Goal: Complete application form

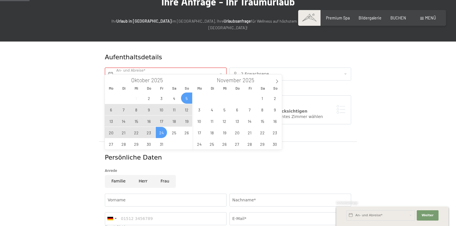
scroll to position [29, 0]
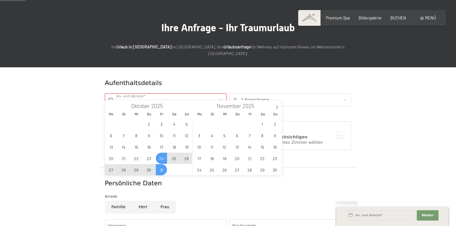
click at [162, 158] on div "29 30 1 2 3 4 5 6 7 8 9 10 11 12 13 14 15 16 17 18 19 20 21 22 23 24 25 26 27 2…" at bounding box center [149, 146] width 88 height 57
click at [134, 174] on span "29" at bounding box center [136, 169] width 11 height 11
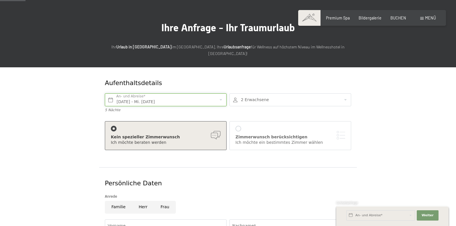
click at [220, 93] on input "Fr. 24.10.2025 - Mi. 29.10.2025" at bounding box center [166, 99] width 122 height 13
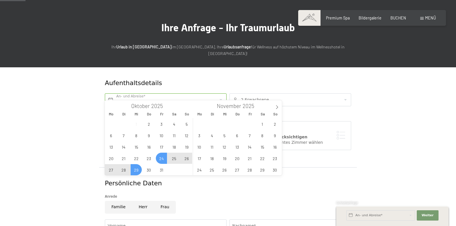
click at [124, 170] on span "28" at bounding box center [123, 169] width 11 height 11
click at [162, 159] on span "24" at bounding box center [161, 158] width 11 height 11
type input "Fr. 24.10.2025 - Di. 28.10.2025"
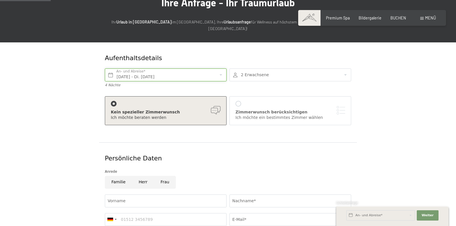
scroll to position [57, 0]
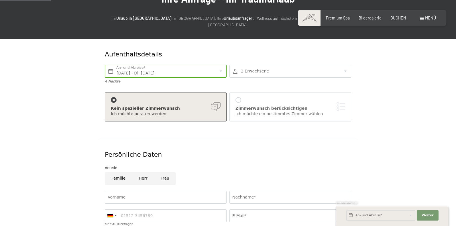
click at [345, 65] on div at bounding box center [291, 71] width 122 height 13
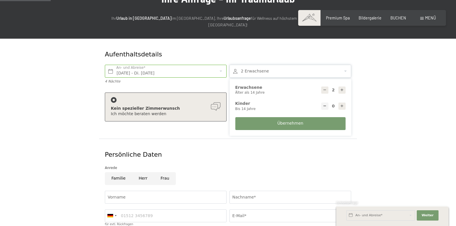
click at [342, 88] on icon at bounding box center [342, 90] width 4 height 4
type input "3"
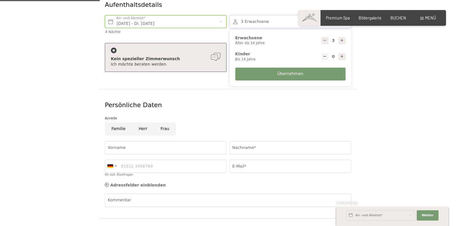
scroll to position [115, 0]
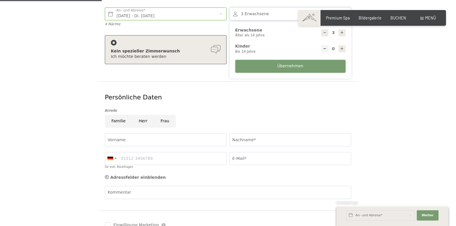
click at [299, 63] on span "Übernehmen" at bounding box center [290, 66] width 26 height 6
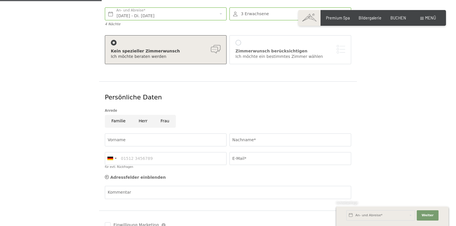
click at [140, 116] on input "Herr" at bounding box center [143, 121] width 22 height 13
radio input "true"
click at [138, 134] on input "Vorname" at bounding box center [166, 140] width 122 height 13
type input "Manfred"
click at [258, 134] on input "Nachname*" at bounding box center [291, 140] width 122 height 13
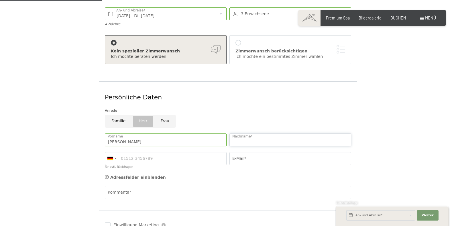
type input "Mauroner"
click at [136, 152] on input "für evtl. Rückfragen" at bounding box center [166, 158] width 122 height 13
type input "3"
click at [117, 152] on div at bounding box center [111, 158] width 13 height 12
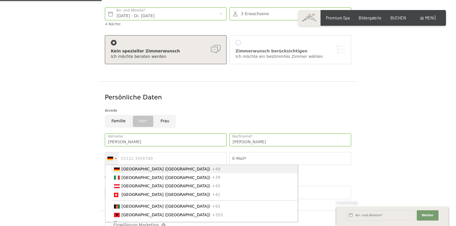
click at [114, 152] on div at bounding box center [111, 158] width 13 height 12
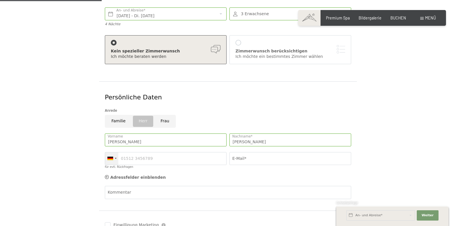
click at [114, 152] on div at bounding box center [111, 158] width 13 height 12
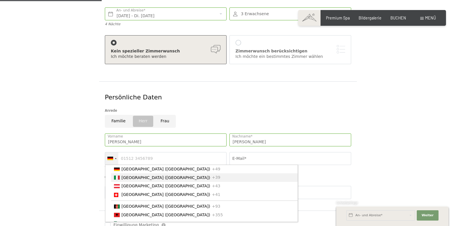
click at [124, 175] on span "[GEOGRAPHIC_DATA] ([GEOGRAPHIC_DATA])" at bounding box center [166, 177] width 89 height 5
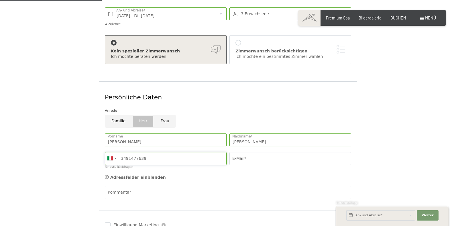
type input "3491477639"
click at [259, 152] on input "E-Mail*" at bounding box center [291, 158] width 122 height 13
type input "manfredmauroner@gmail.com"
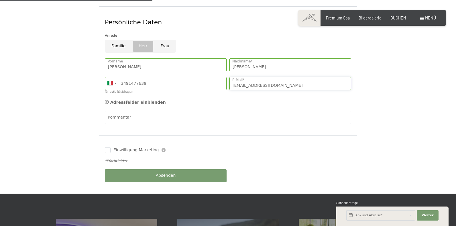
scroll to position [172, 0]
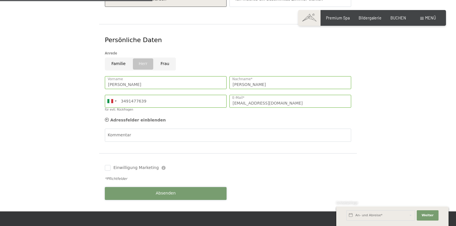
click at [156, 190] on button "Absenden" at bounding box center [166, 193] width 122 height 13
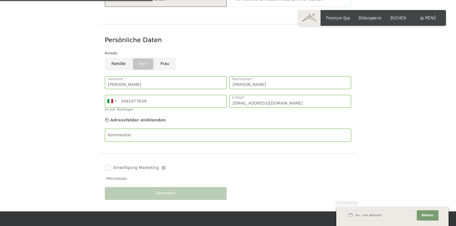
click at [109, 165] on input "Einwilligung Marketing" at bounding box center [108, 168] width 6 height 6
checkbox input "true"
